Goal: Information Seeking & Learning: Learn about a topic

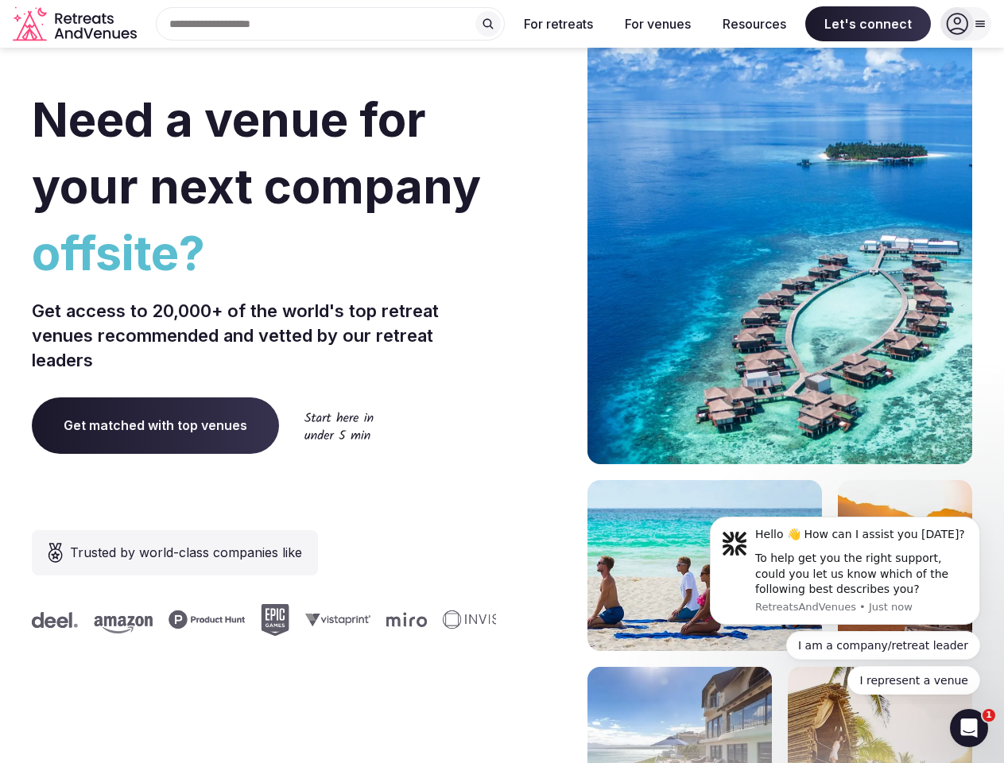
click at [502, 382] on div "Need a venue for your next company offsite? Get access to 20,000+ of the world'…" at bounding box center [502, 476] width 941 height 958
click at [331, 24] on div "Search Popular Destinations [GEOGRAPHIC_DATA], [GEOGRAPHIC_DATA] [GEOGRAPHIC_DA…" at bounding box center [324, 23] width 362 height 33
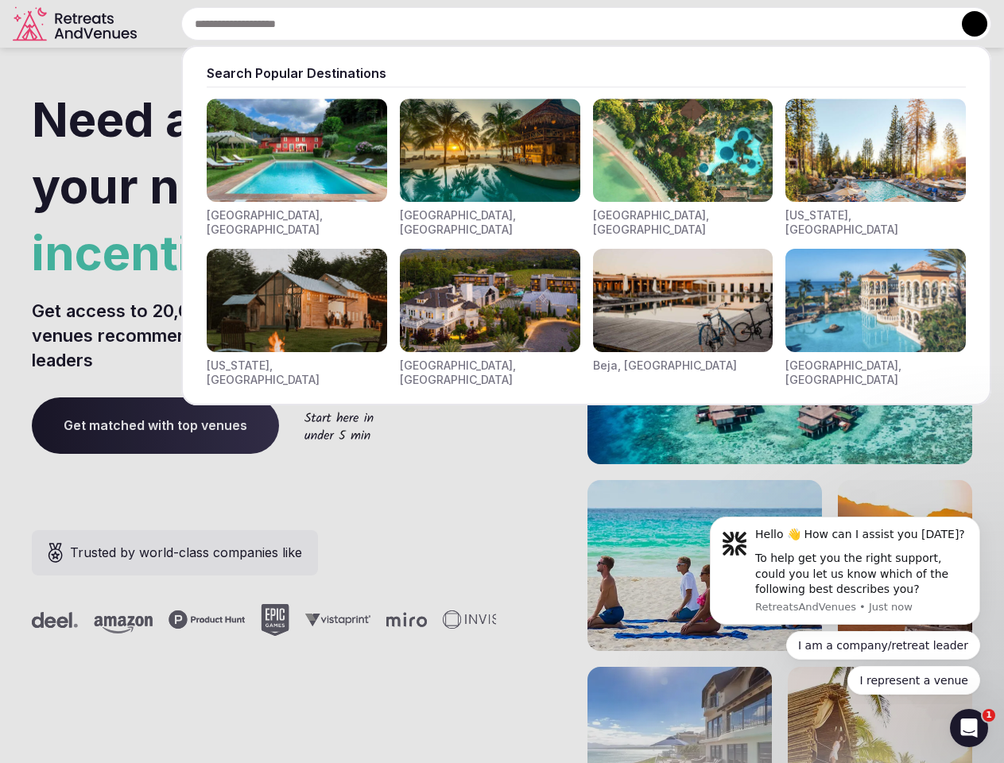
click at [488, 24] on input "text" at bounding box center [586, 23] width 810 height 33
click at [559, 24] on input "text" at bounding box center [586, 23] width 810 height 33
click at [658, 24] on input "text" at bounding box center [586, 23] width 810 height 33
click at [755, 24] on input "text" at bounding box center [586, 23] width 810 height 33
click at [868, 24] on input "text" at bounding box center [586, 23] width 810 height 33
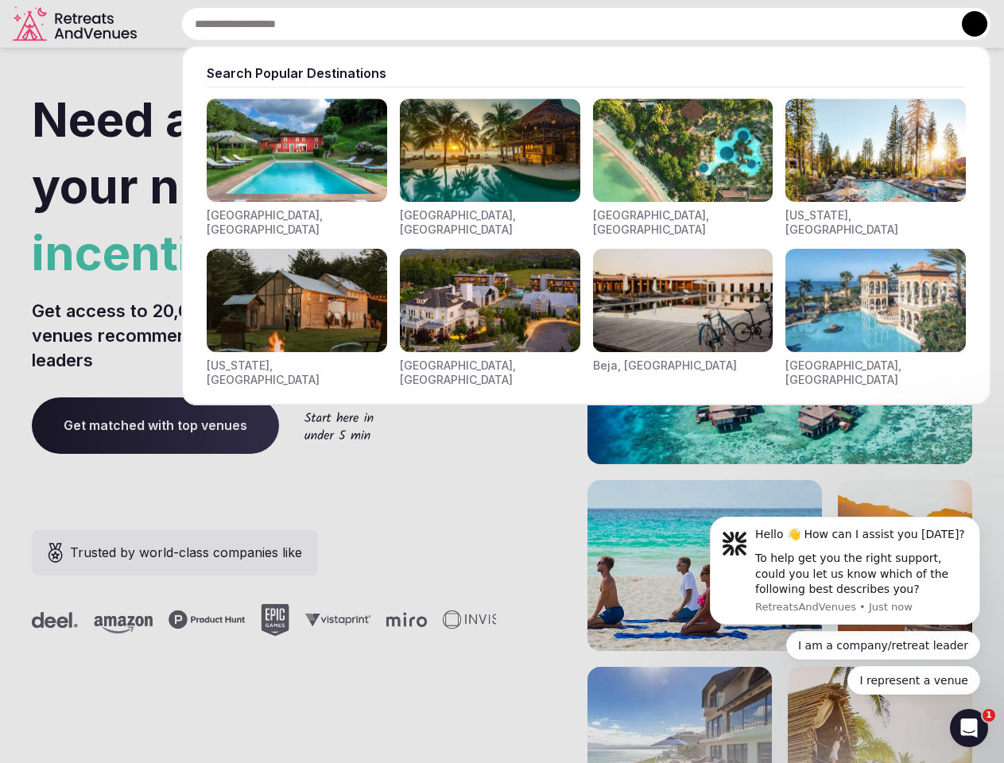
click at [966, 24] on button at bounding box center [974, 23] width 25 height 25
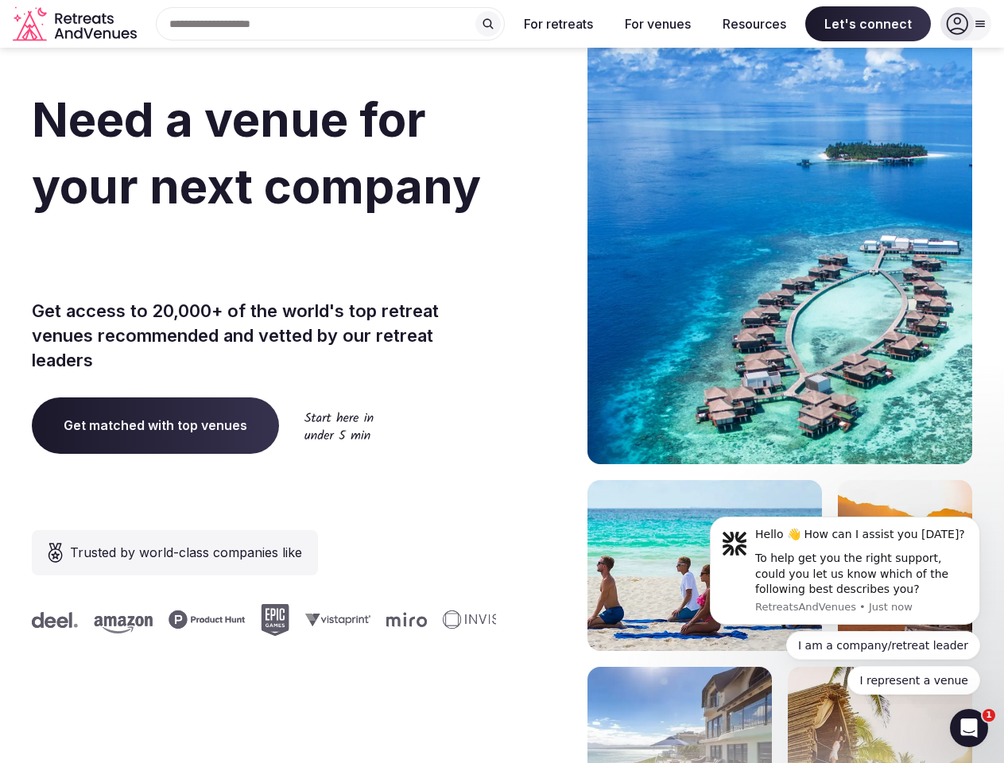
click at [845, 571] on div "To help get you the right support, could you let us know which of the following…" at bounding box center [861, 574] width 213 height 47
